Goal: Information Seeking & Learning: Find specific fact

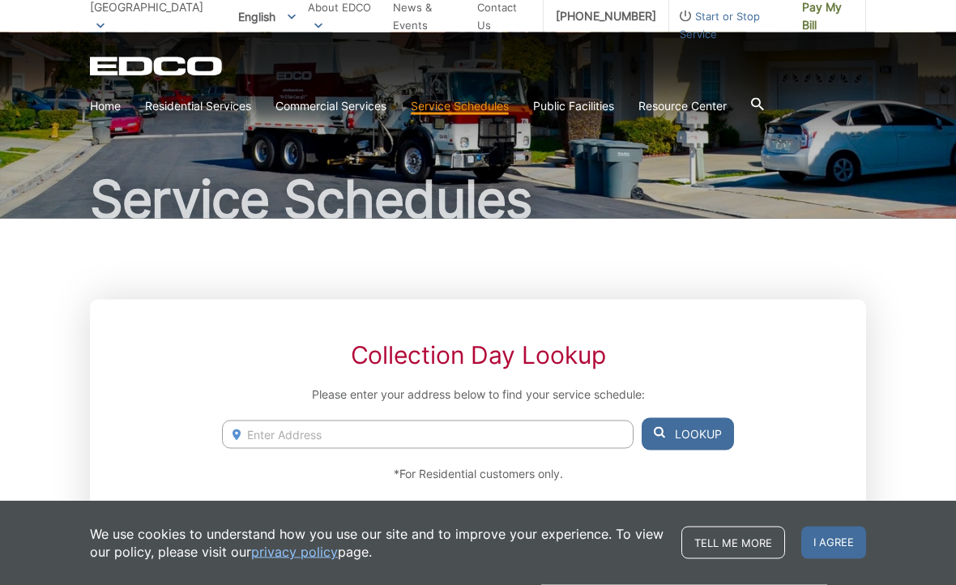
scroll to position [66, 0]
click at [531, 437] on input "Enter Address" at bounding box center [427, 434] width 411 height 28
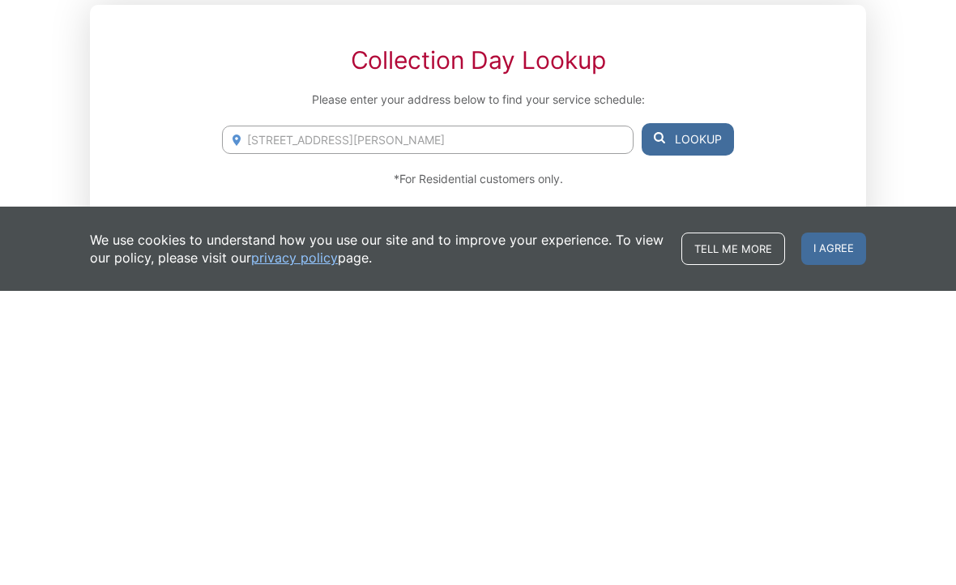
scroll to position [360, 0]
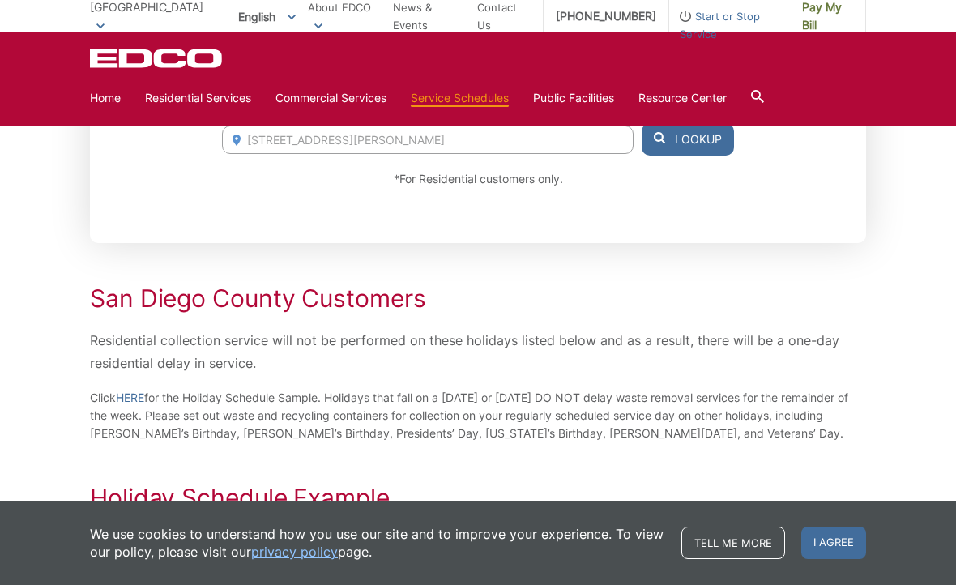
click at [602, 214] on div "Collection Day Lookup Please enter your address below to find your service sche…" at bounding box center [478, 124] width 776 height 238
click at [834, 559] on span "I agree" at bounding box center [833, 542] width 65 height 32
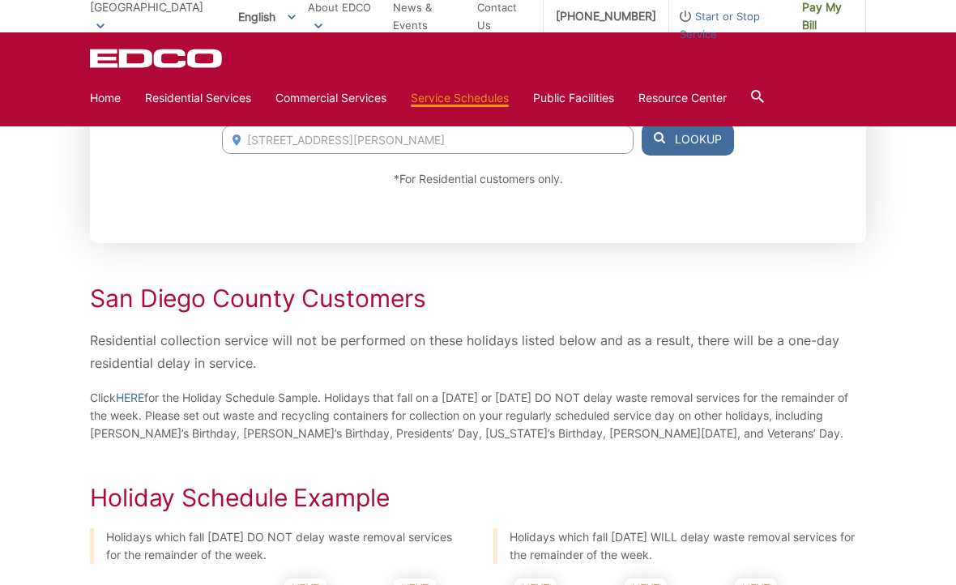
click at [699, 141] on button "Lookup" at bounding box center [687, 139] width 92 height 32
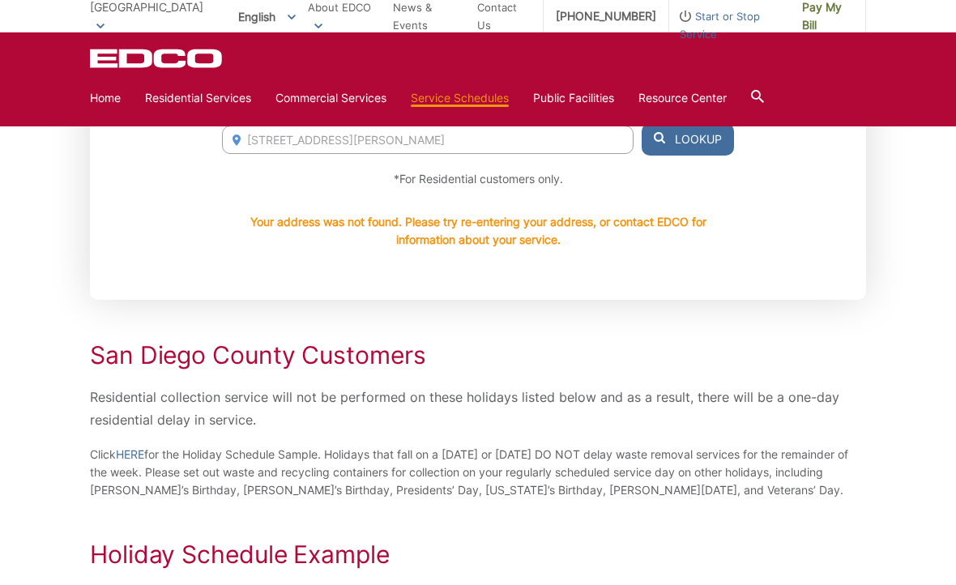
click at [364, 143] on input "10618 Olvera Rd" at bounding box center [427, 140] width 411 height 28
click at [702, 142] on button "Lookup" at bounding box center [687, 139] width 92 height 32
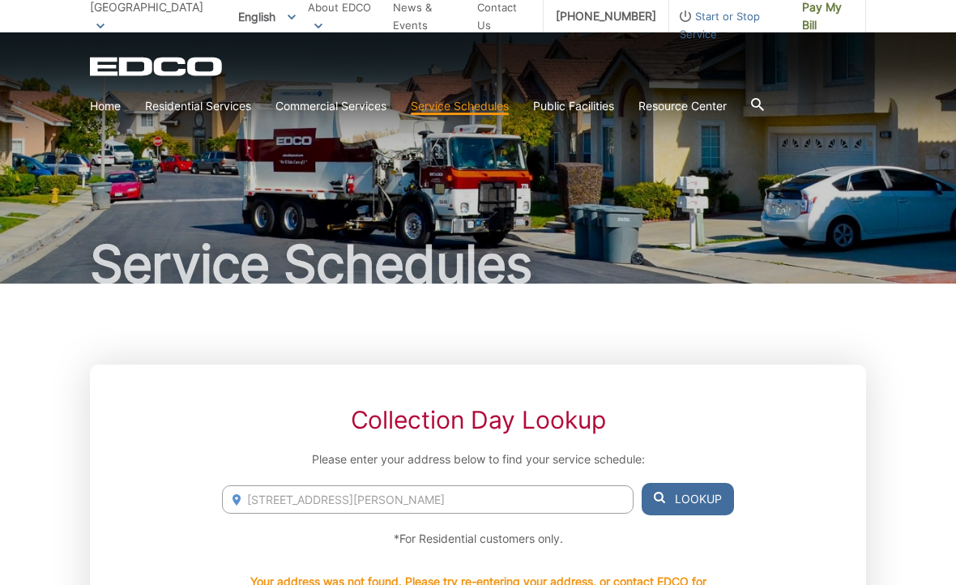
scroll to position [0, 0]
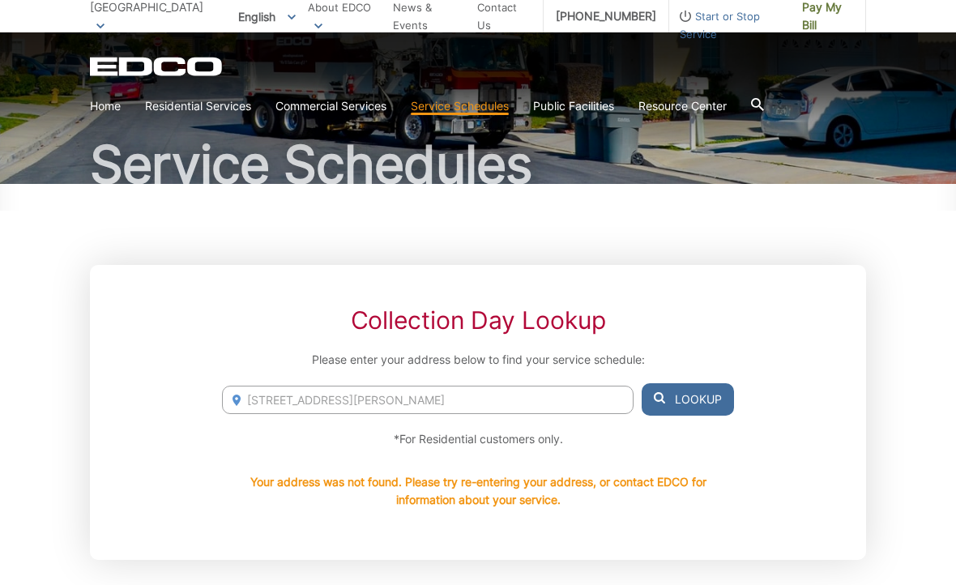
click at [492, 396] on input "10618 Olvera Rd, spring valley, 91977" at bounding box center [427, 400] width 411 height 28
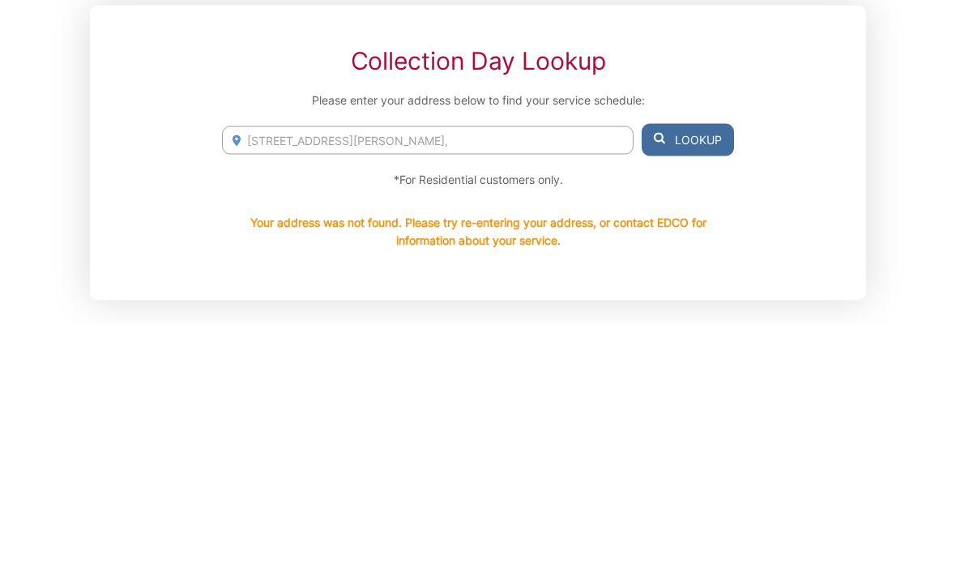
type input "10618"
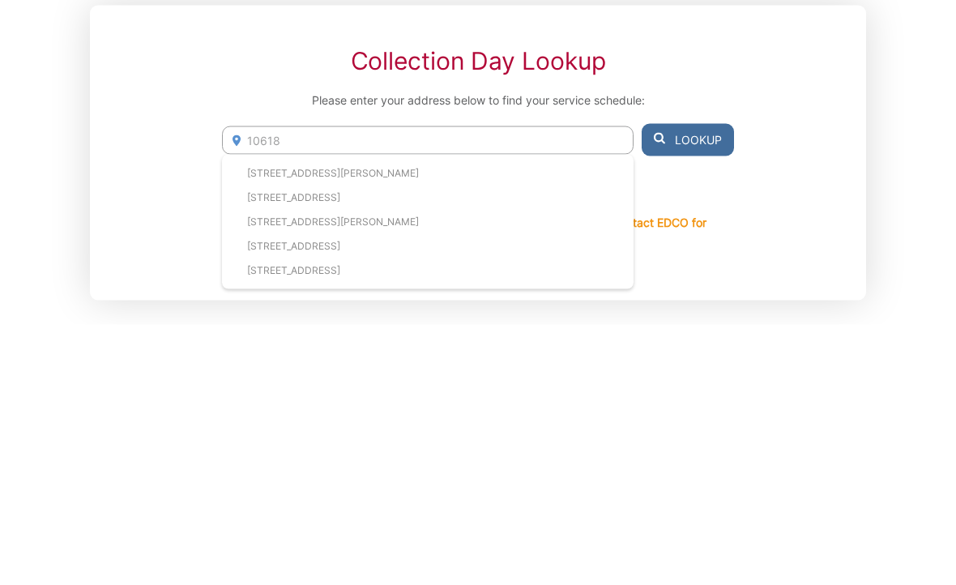
click at [253, 421] on li "10618 Olvera Road, Spring Valley, CA, 91977" at bounding box center [427, 433] width 411 height 24
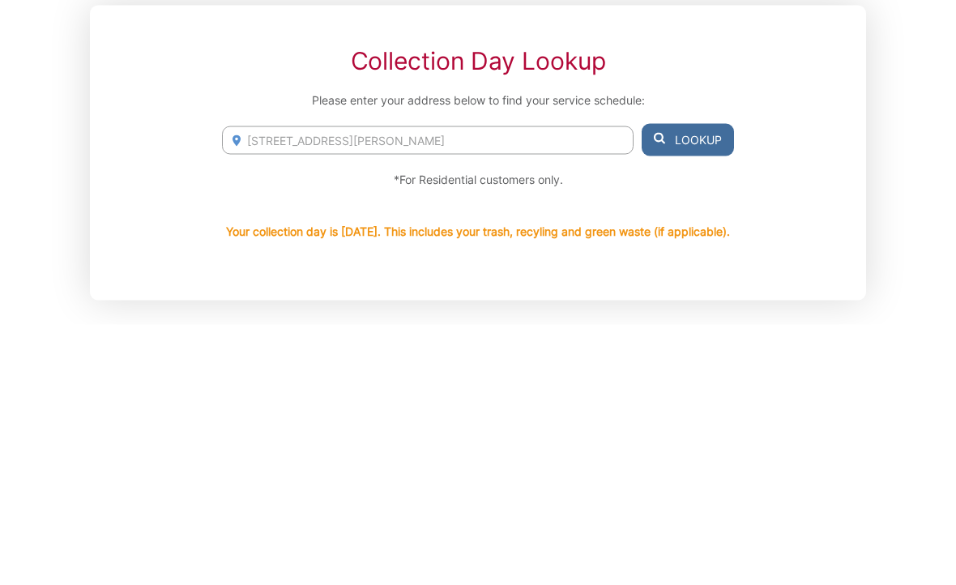
scroll to position [360, 0]
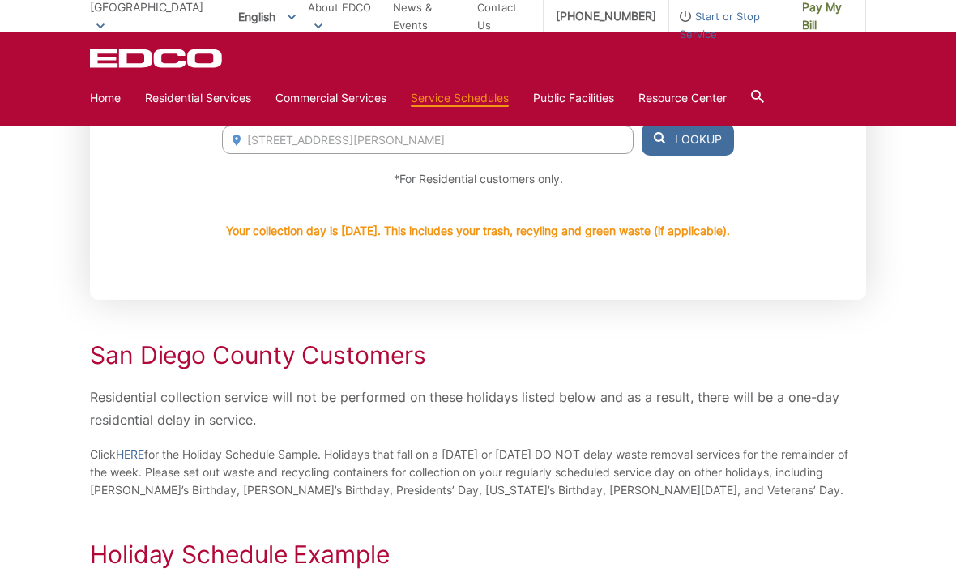
click at [701, 143] on button "Lookup" at bounding box center [687, 139] width 92 height 32
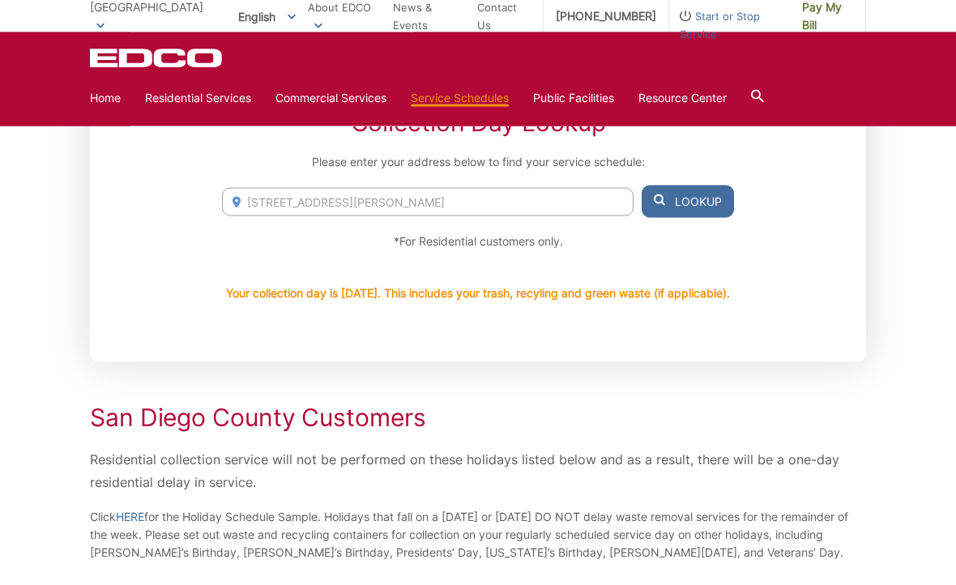
scroll to position [295, 0]
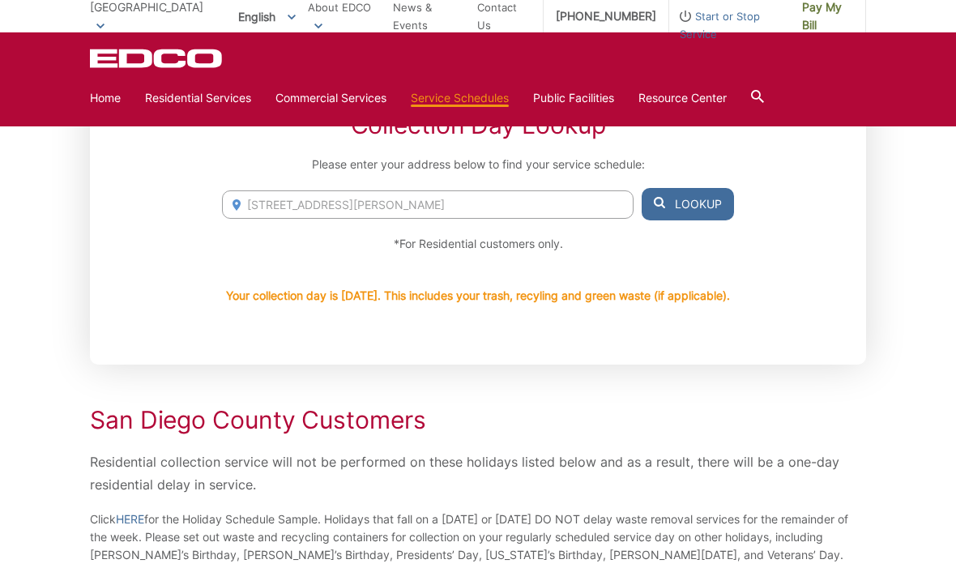
click at [697, 206] on button "Lookup" at bounding box center [687, 204] width 92 height 32
click at [288, 204] on input "10618 Olvera Road, Spring Valley, CA, 91977" at bounding box center [427, 204] width 411 height 28
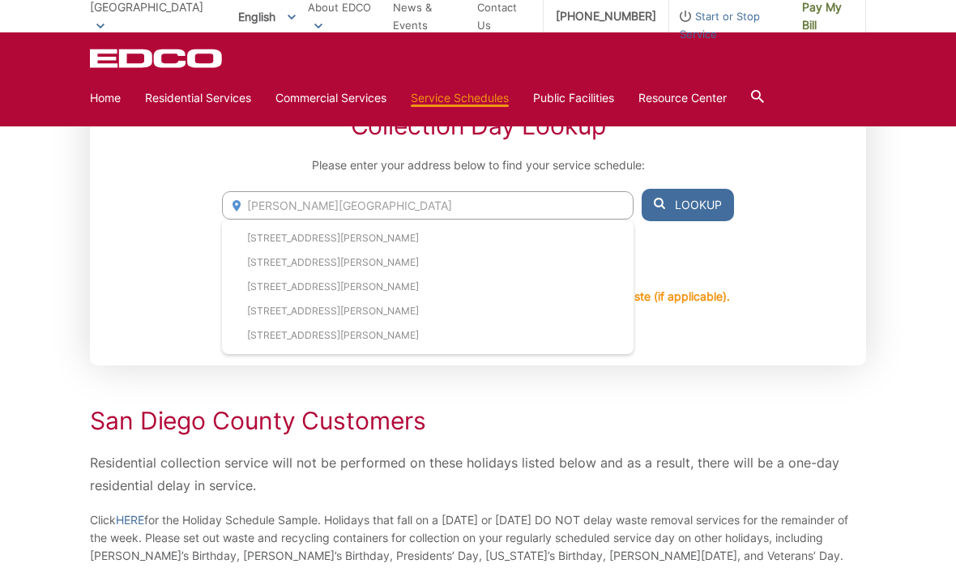
type input "Olvera Road, Spring Valley, CA, 91977"
click at [702, 199] on button "Lookup" at bounding box center [687, 205] width 92 height 32
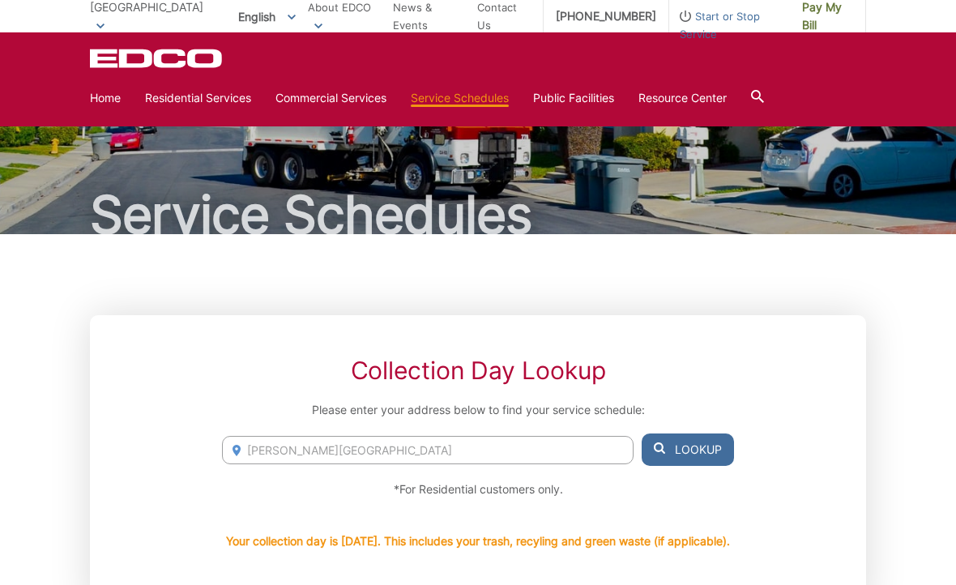
scroll to position [0, 0]
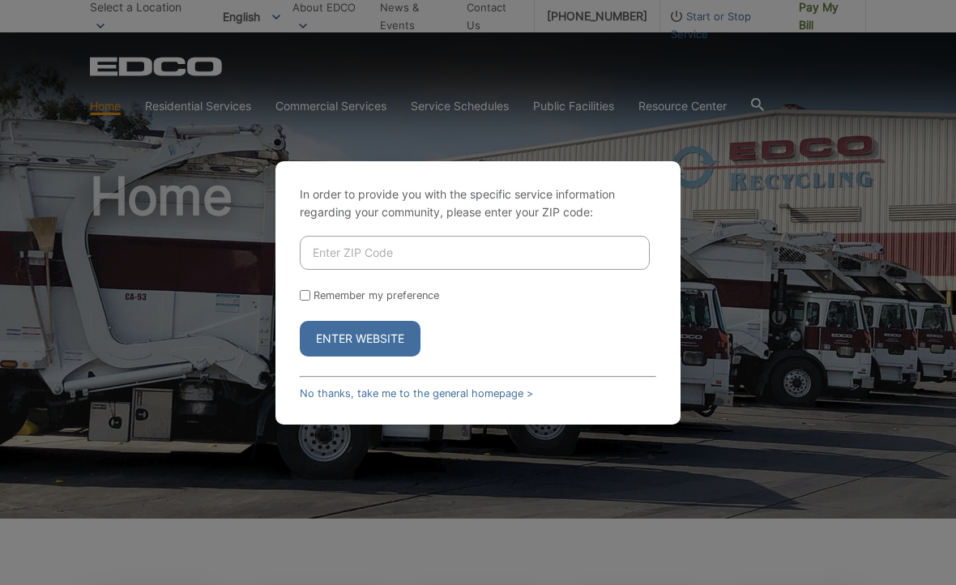
click at [606, 259] on input "Enter ZIP Code" at bounding box center [475, 253] width 350 height 34
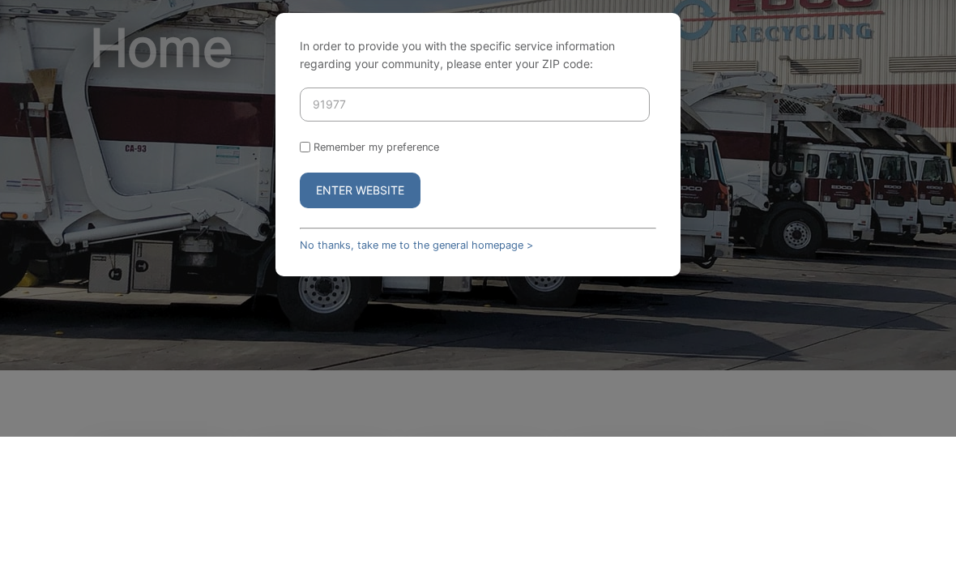
type input "91977"
click at [360, 321] on button "Enter Website" at bounding box center [360, 339] width 121 height 36
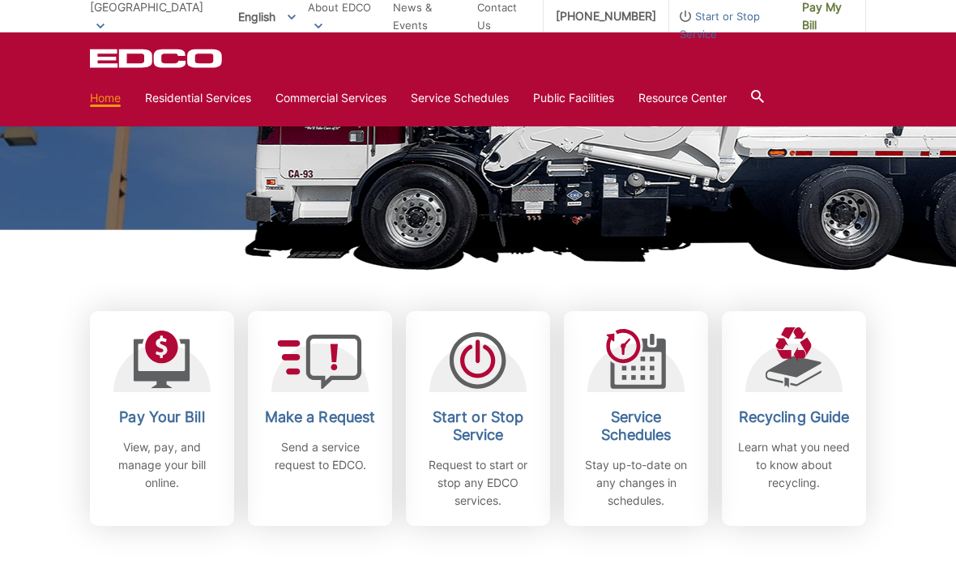
scroll to position [289, 0]
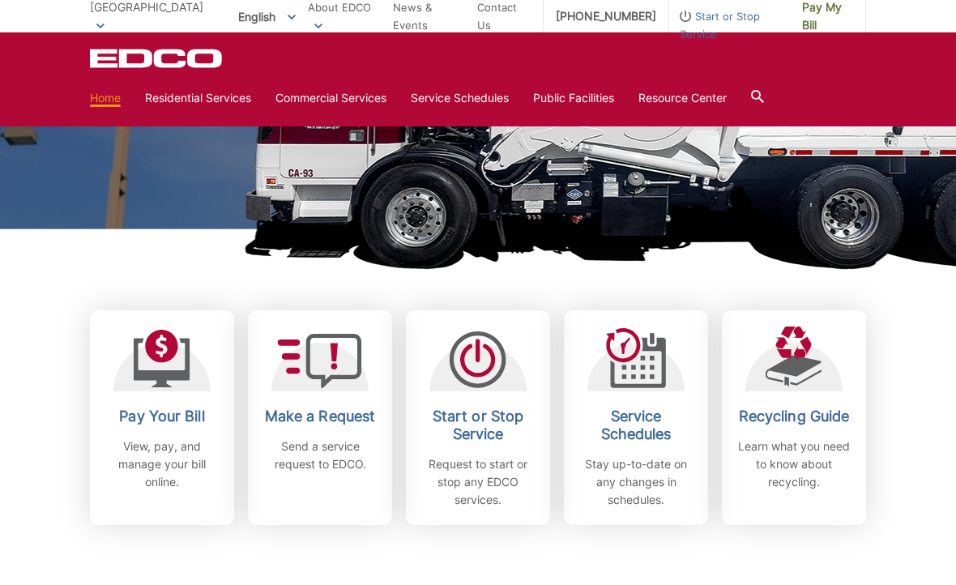
click at [643, 430] on h2 "Service Schedules" at bounding box center [636, 425] width 120 height 36
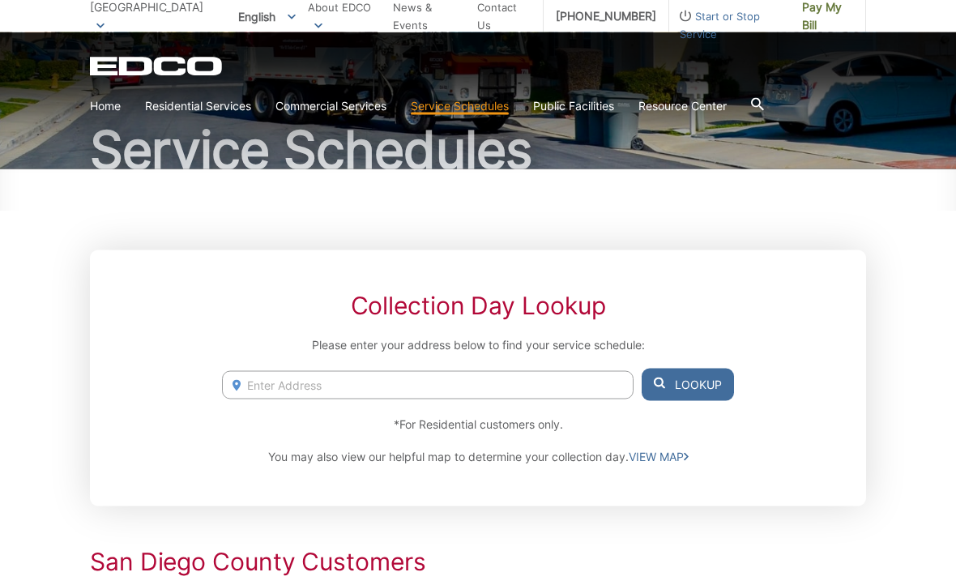
scroll to position [115, 0]
click at [248, 382] on input "Enter Address" at bounding box center [427, 384] width 411 height 28
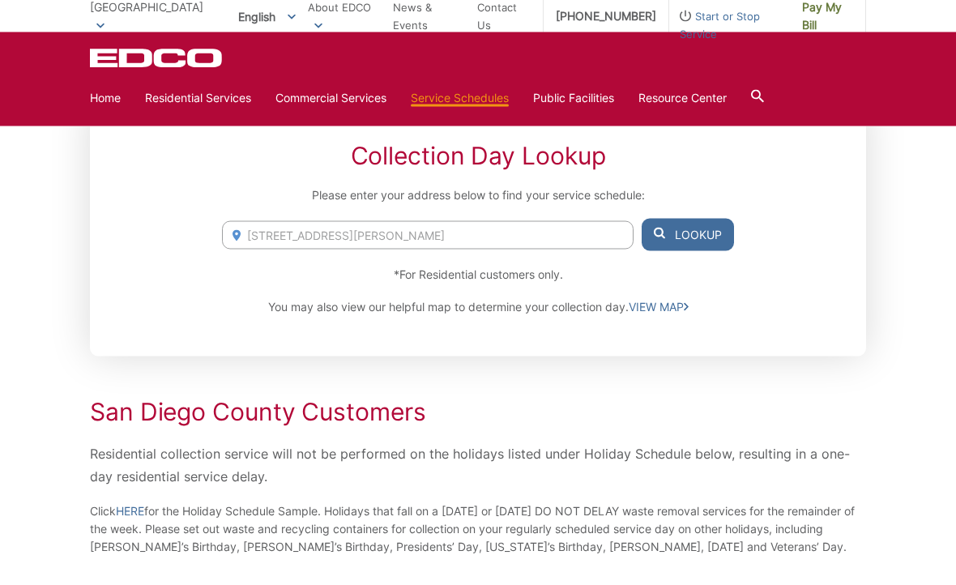
scroll to position [253, 0]
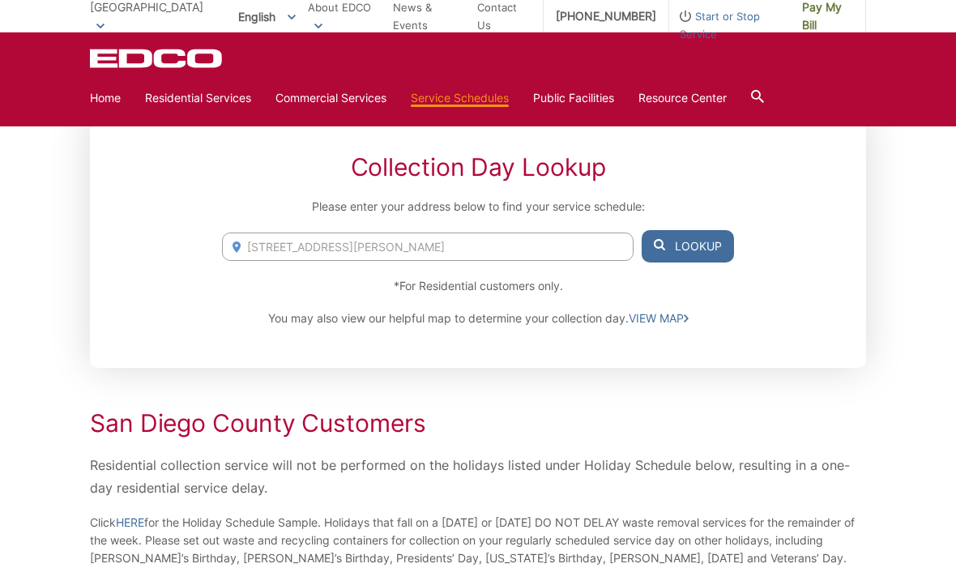
click at [337, 248] on input "10618 Olvera Rd" at bounding box center [427, 246] width 411 height 28
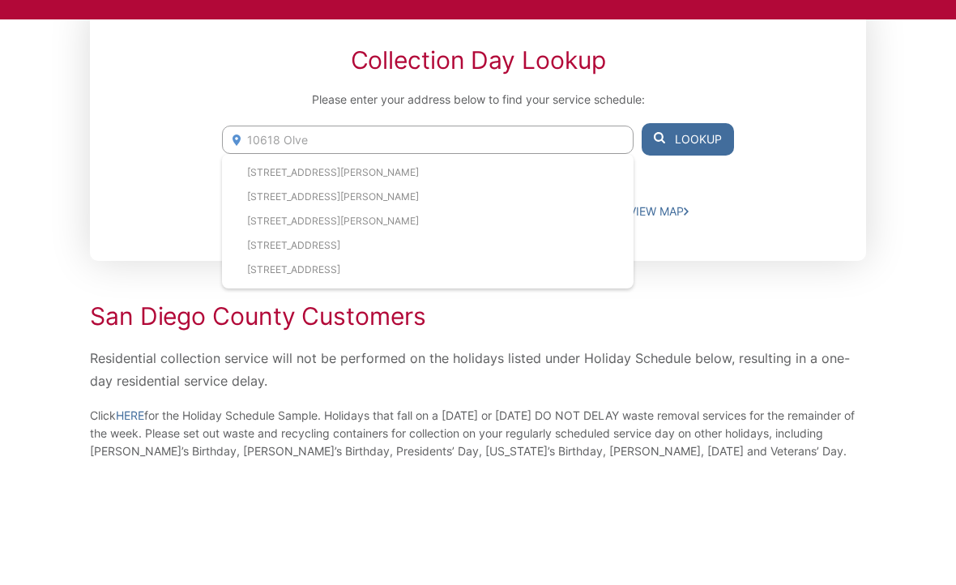
click at [254, 267] on li "10618 Olvera Road, Spring Valley, CA, 91977" at bounding box center [427, 279] width 411 height 24
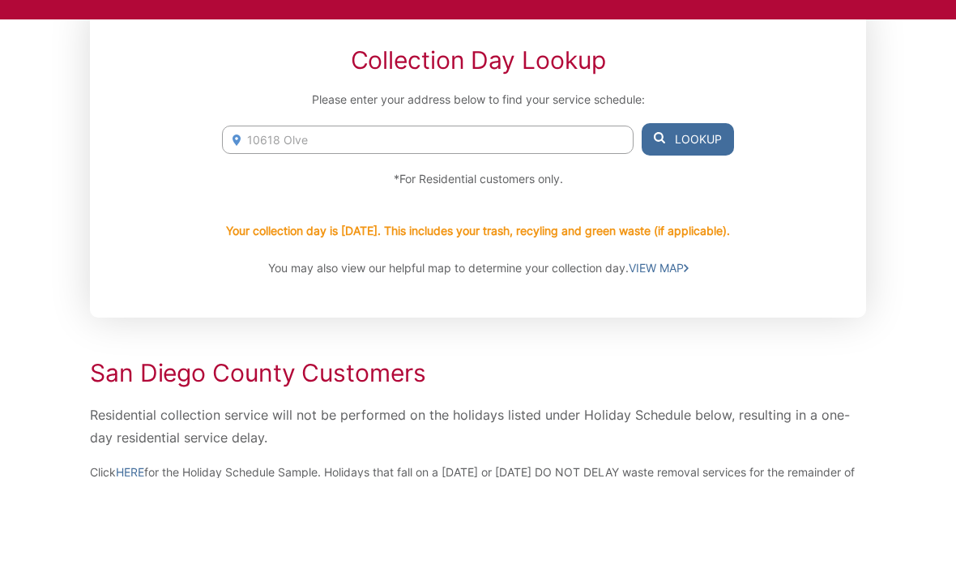
type input "10618 Olvera Road, Spring Valley, CA, 91977"
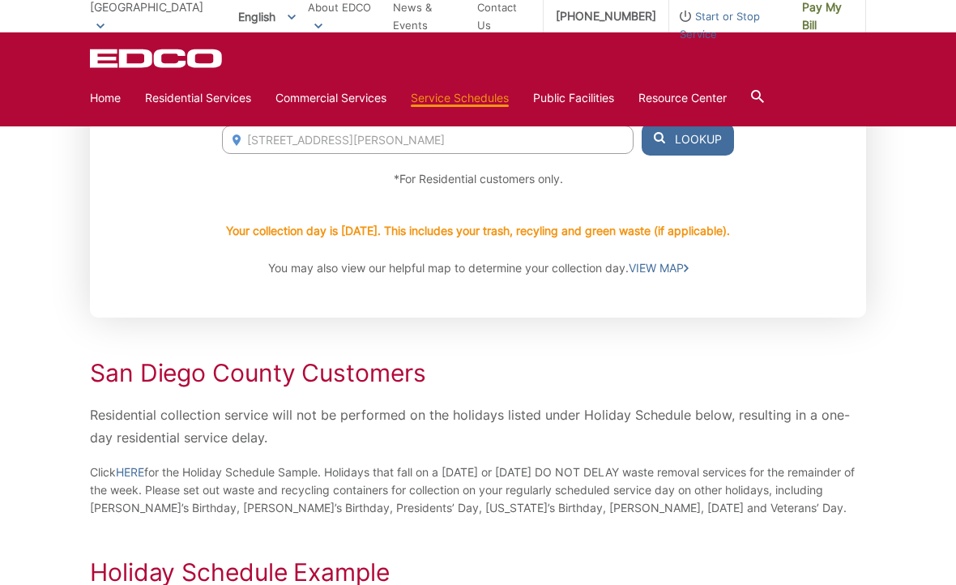
click at [691, 143] on button "Lookup" at bounding box center [687, 139] width 92 height 32
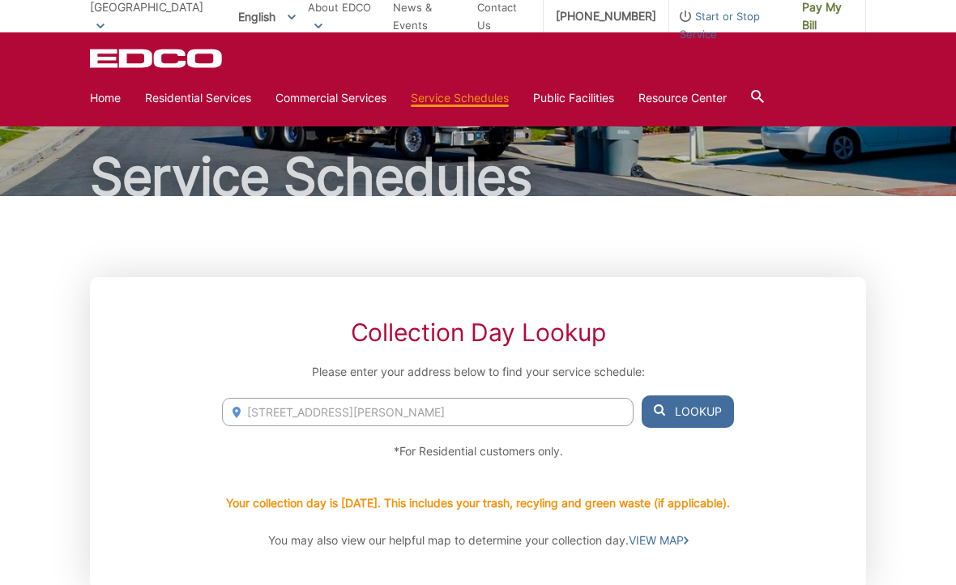
scroll to position [0, 0]
